Goal: Task Accomplishment & Management: Manage account settings

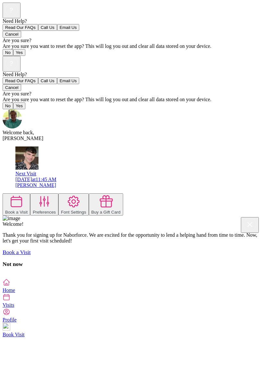
click at [159, 182] on div "[PERSON_NAME]" at bounding box center [137, 185] width 245 height 6
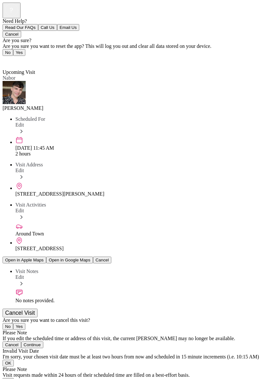
click at [25, 128] on icon at bounding box center [21, 131] width 7 height 7
click at [43, 341] on button "Continue" at bounding box center [32, 344] width 22 height 7
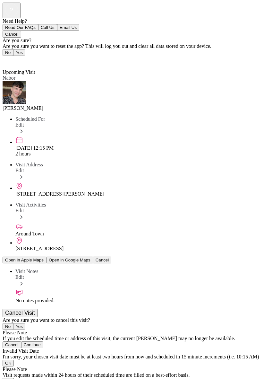
click at [197, 333] on div "Need Help? Read Our FAQs Call Us Email Us Cancel Are you sure? Are you sure you…" at bounding box center [132, 213] width 258 height 420
